Goal: Navigation & Orientation: Find specific page/section

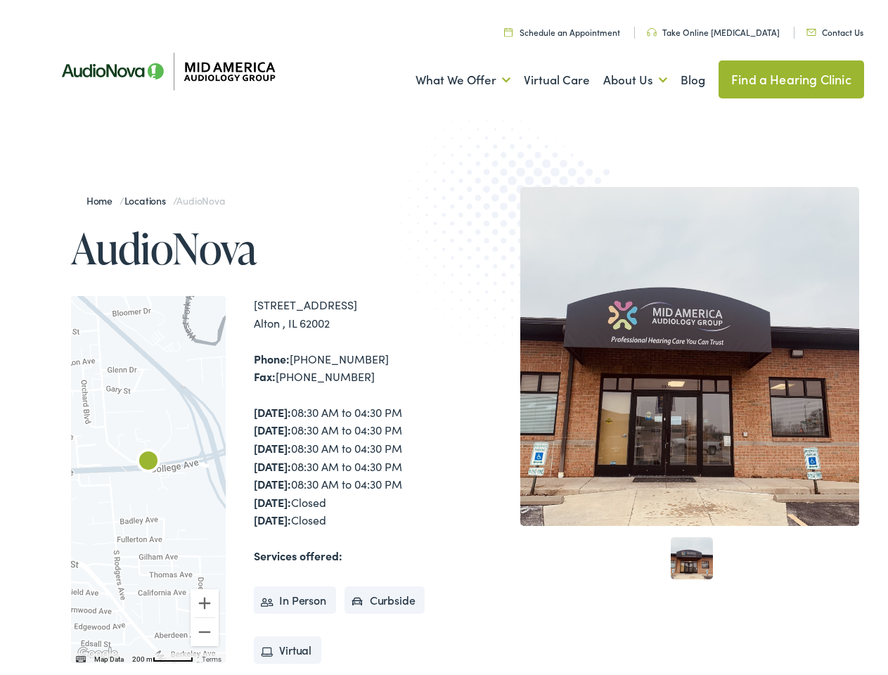
click at [444, 338] on img at bounding box center [520, 241] width 275 height 300
click at [450, 76] on link "What We Offer" at bounding box center [463, 76] width 95 height 52
click at [620, 76] on link "About Us" at bounding box center [635, 76] width 64 height 52
click at [148, 475] on div at bounding box center [148, 475] width 155 height 367
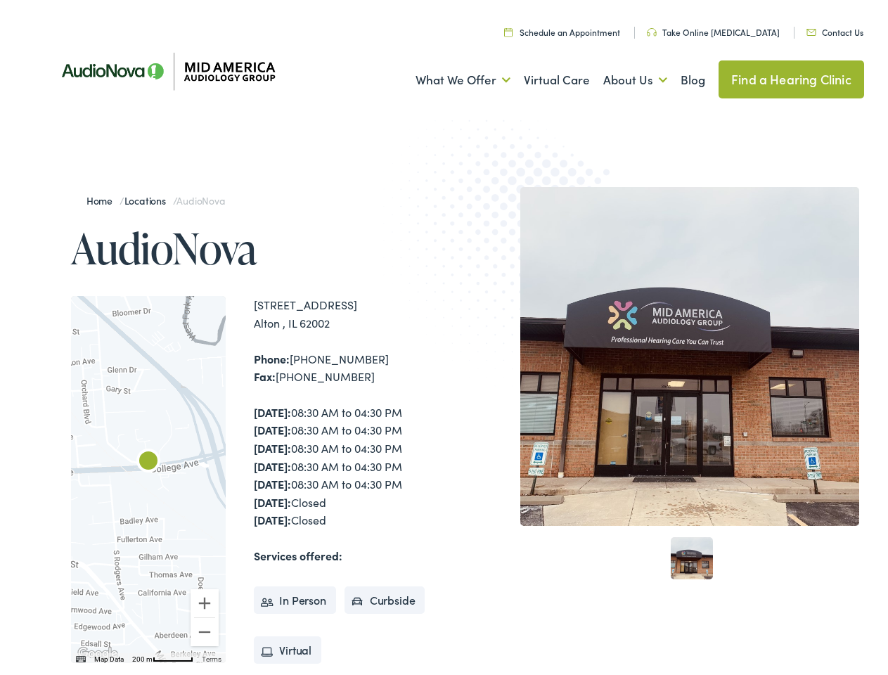
click at [148, 475] on div at bounding box center [148, 475] width 155 height 367
click at [148, 458] on img "AudioNova" at bounding box center [149, 459] width 34 height 34
click at [205, 599] on button "Zoom in" at bounding box center [205, 599] width 28 height 28
click at [205, 628] on button "Zoom out" at bounding box center [205, 628] width 28 height 28
